Goal: Task Accomplishment & Management: Manage account settings

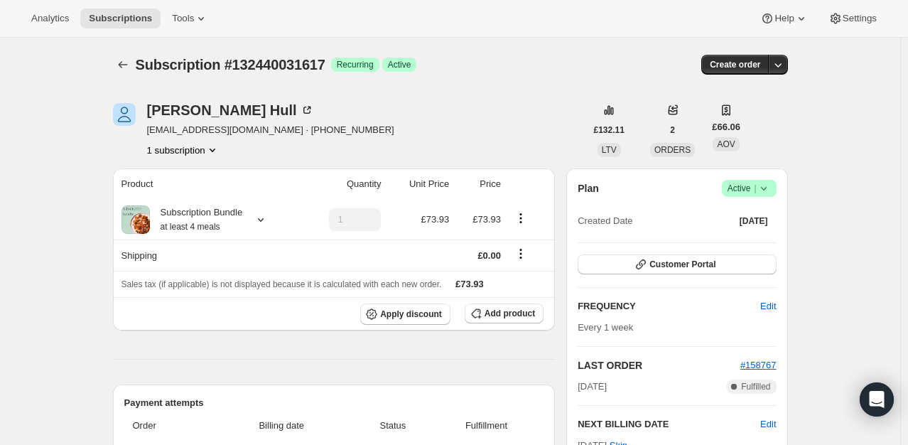
click at [767, 188] on icon at bounding box center [764, 188] width 14 height 14
click at [757, 237] on span "Cancel subscription" at bounding box center [754, 240] width 80 height 11
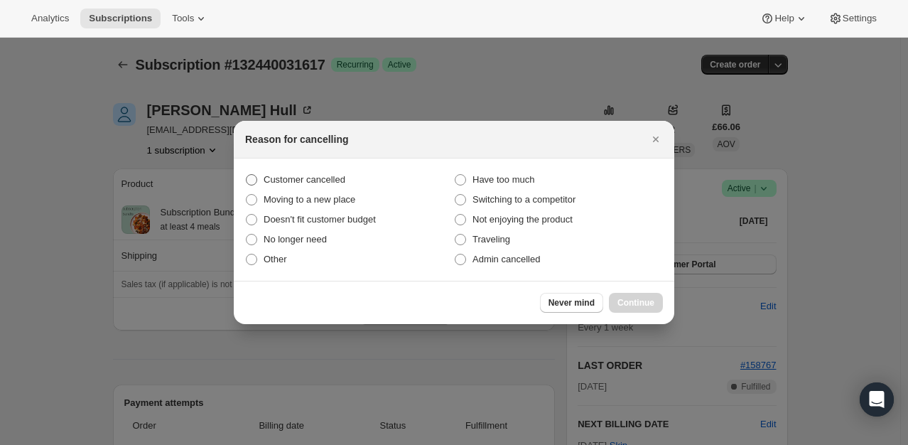
click at [338, 182] on span "Customer cancelled" at bounding box center [305, 179] width 82 height 11
click at [247, 175] on input "Customer cancelled" at bounding box center [246, 174] width 1 height 1
radio input "true"
click at [631, 311] on button "Continue" at bounding box center [636, 303] width 54 height 20
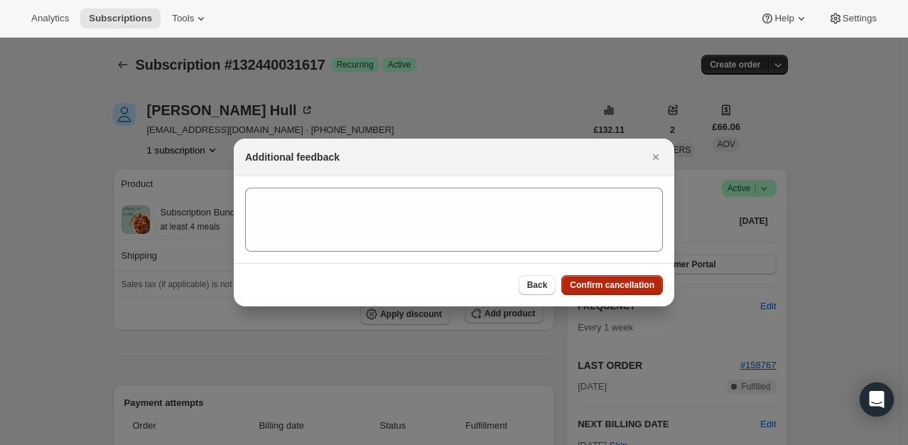
click at [614, 281] on span "Confirm cancellation" at bounding box center [612, 284] width 85 height 11
